Goal: Information Seeking & Learning: Learn about a topic

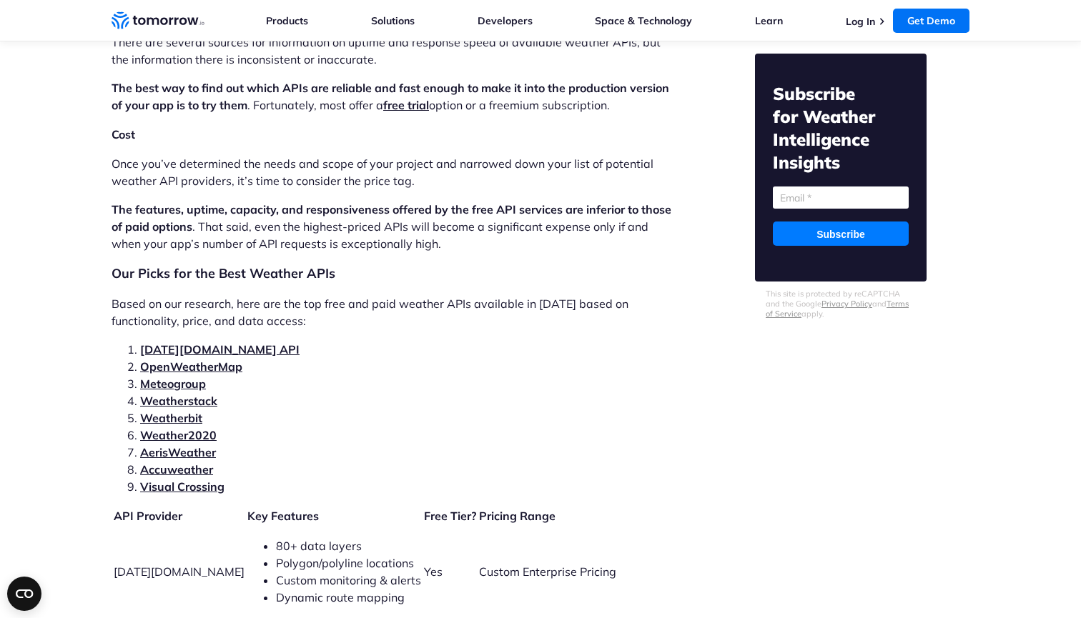
scroll to position [2821, 0]
click at [206, 342] on link "[DATE][DOMAIN_NAME] API" at bounding box center [219, 349] width 159 height 14
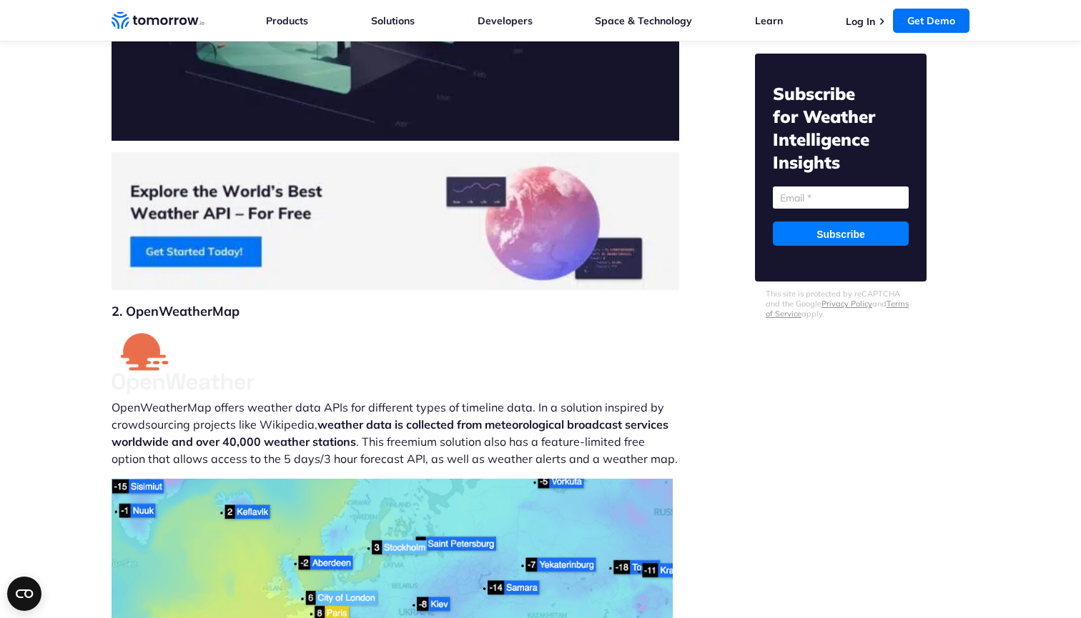
scroll to position [5218, 0]
click at [227, 201] on img at bounding box center [395, 221] width 568 height 138
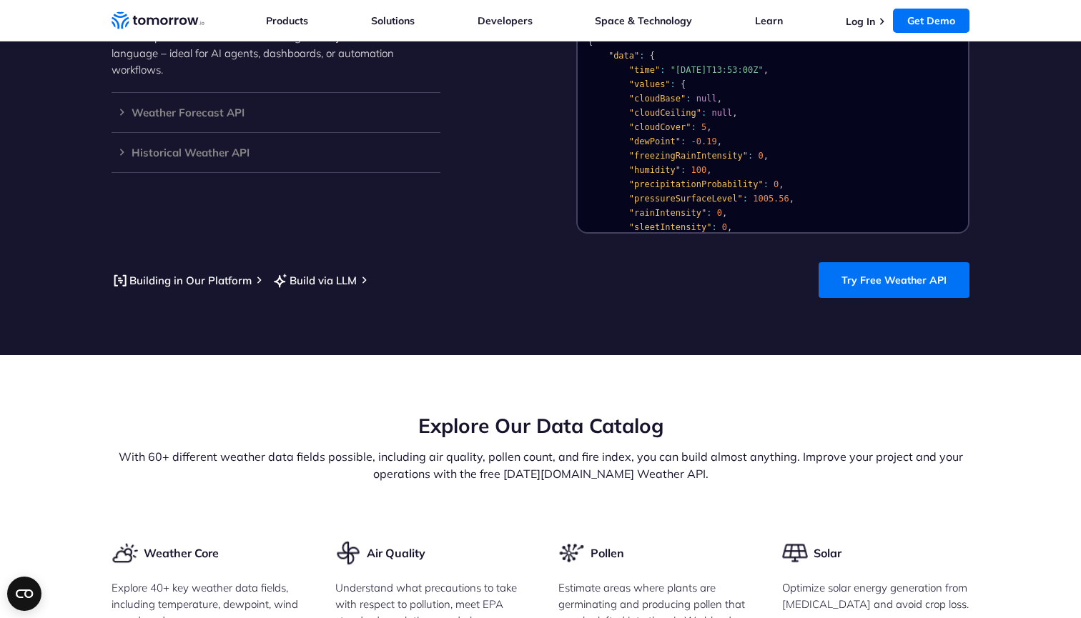
scroll to position [1424, 0]
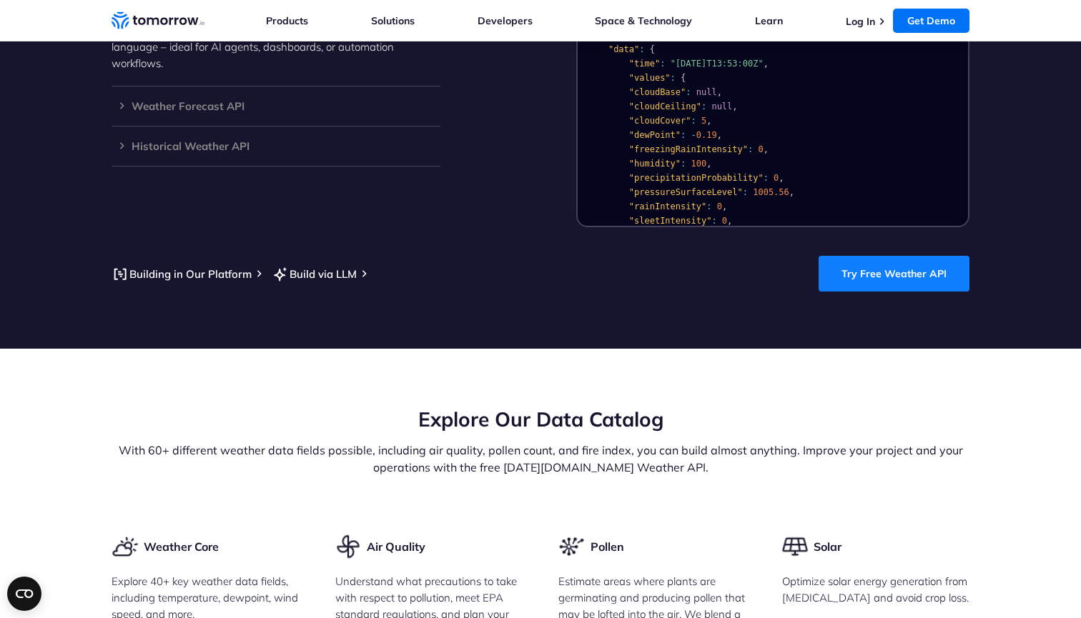
click at [891, 259] on link "Try Free Weather API" at bounding box center [893, 274] width 151 height 36
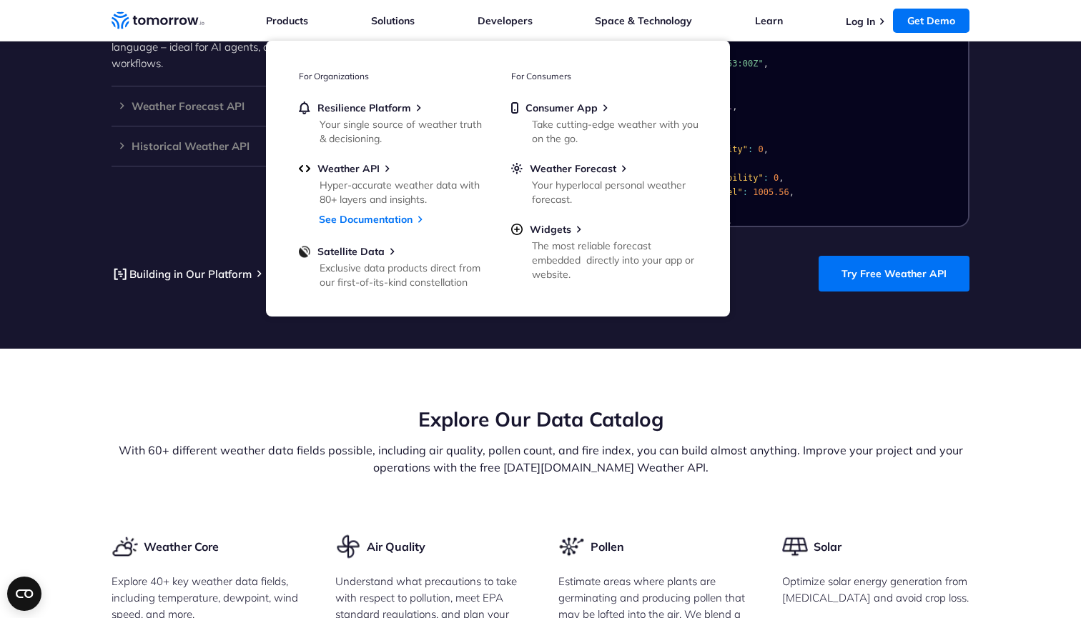
click at [211, 225] on section "Integrate and Adapt with the World’s Best Free LLM-Ready Weather API Access 60+…" at bounding box center [540, 79] width 1081 height 539
click at [794, 308] on section "Integrate and Adapt with the World’s Best Free LLM-Ready Weather API Access 60+…" at bounding box center [540, 79] width 1081 height 539
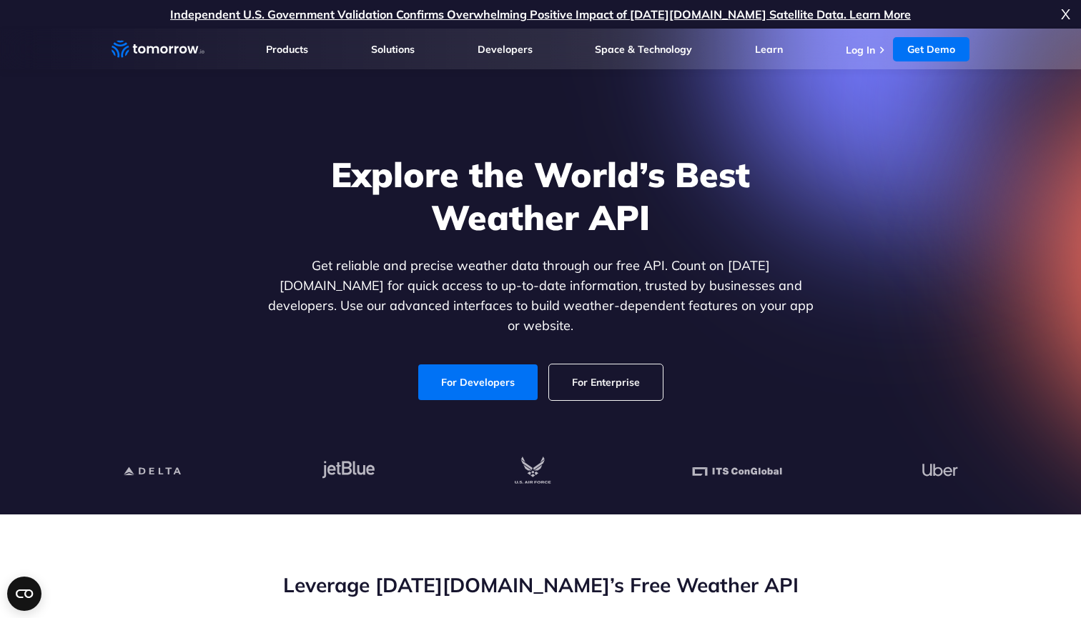
scroll to position [0, 0]
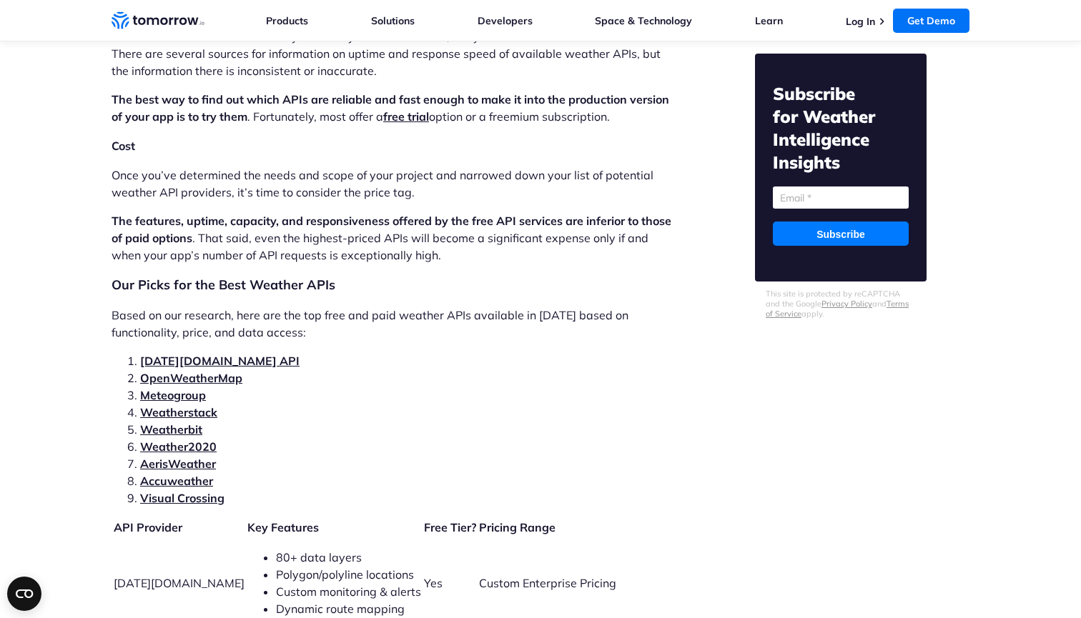
scroll to position [2810, 0]
click at [194, 473] on link "Accuweather" at bounding box center [176, 480] width 73 height 14
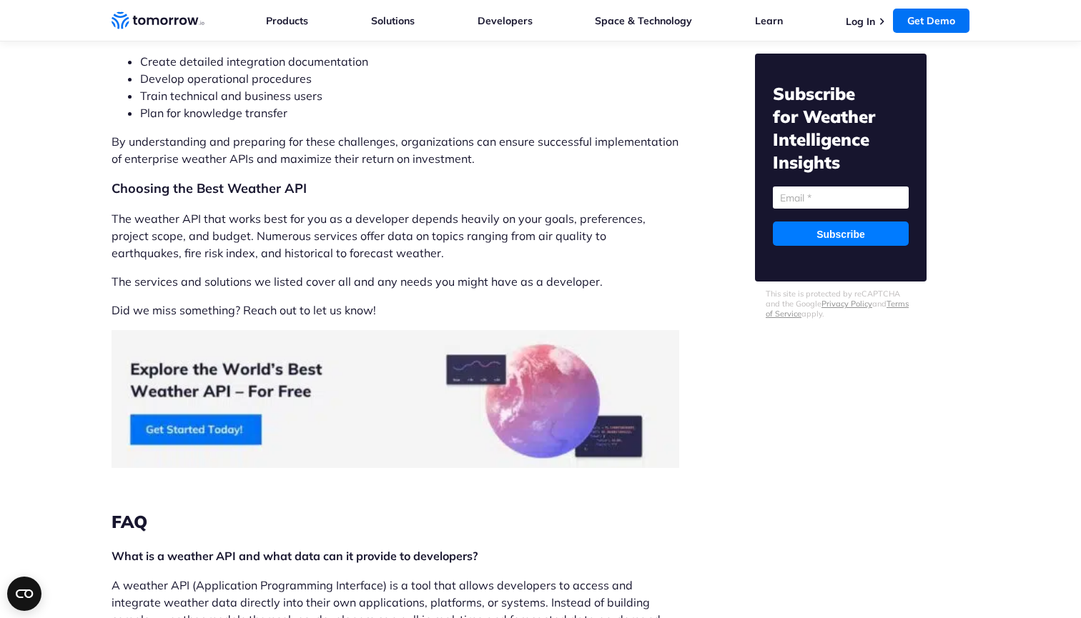
scroll to position [11217, 0]
